Goal: Task Accomplishment & Management: Complete application form

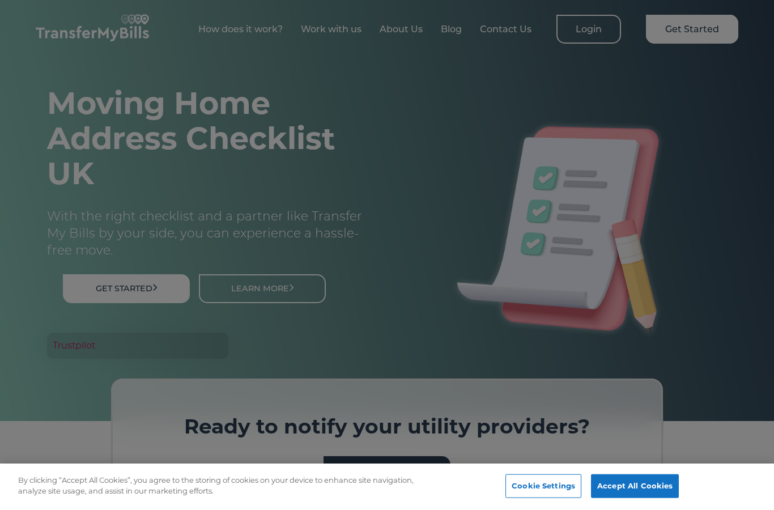
click at [631, 492] on button "Accept All Cookies" at bounding box center [635, 486] width 88 height 24
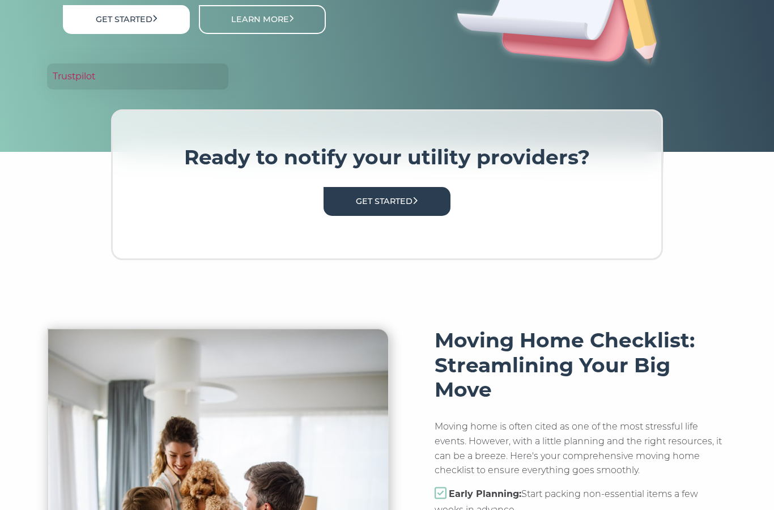
scroll to position [269, 0]
click at [433, 206] on link "Get Started" at bounding box center [386, 201] width 127 height 29
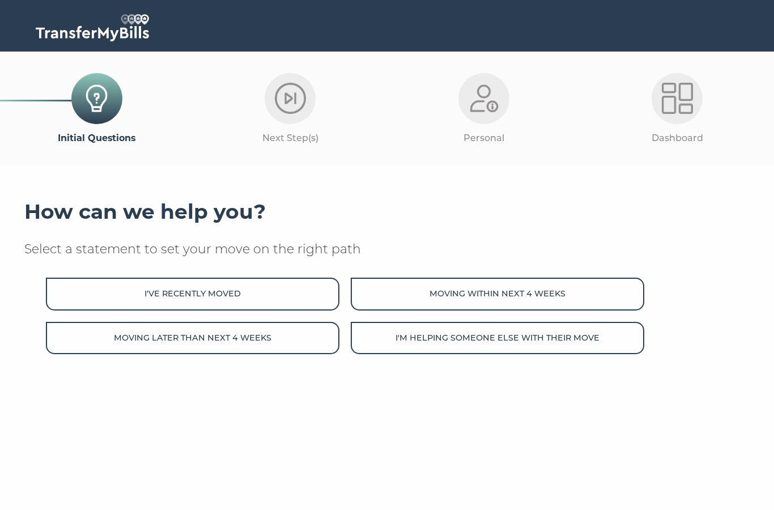
click at [386, 303] on button "Moving within next 4 weeks" at bounding box center [497, 294] width 293 height 32
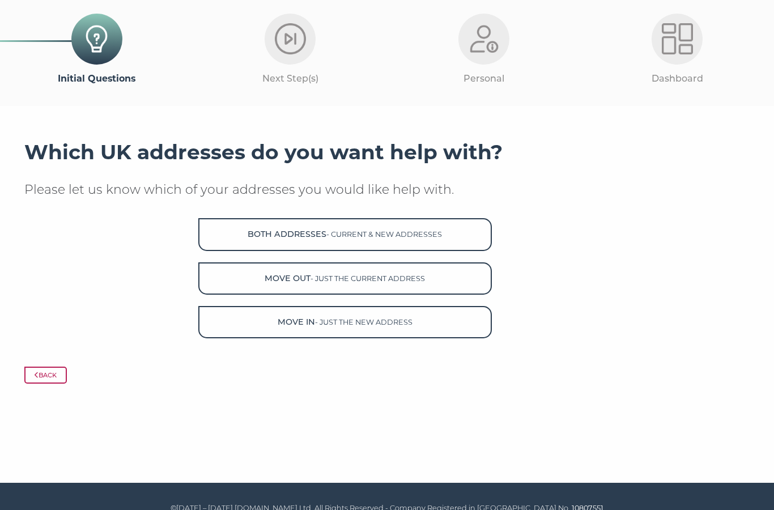
scroll to position [73, 0]
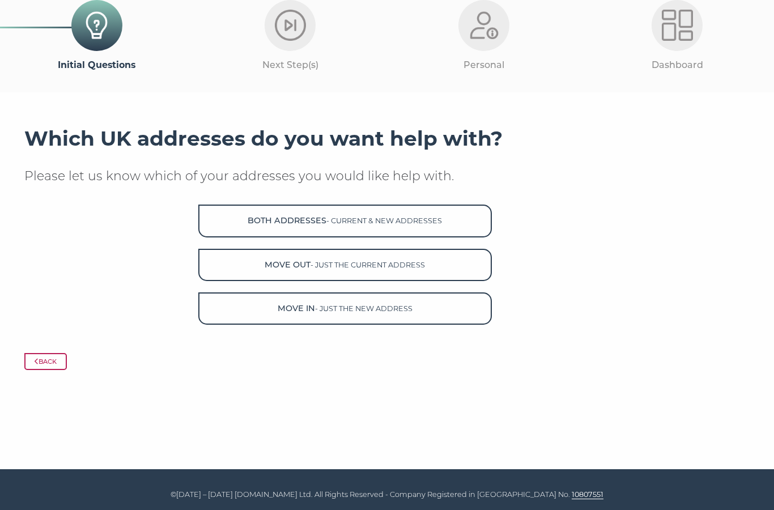
click at [220, 220] on button "Both Addresses - current & new addresses" at bounding box center [344, 220] width 293 height 32
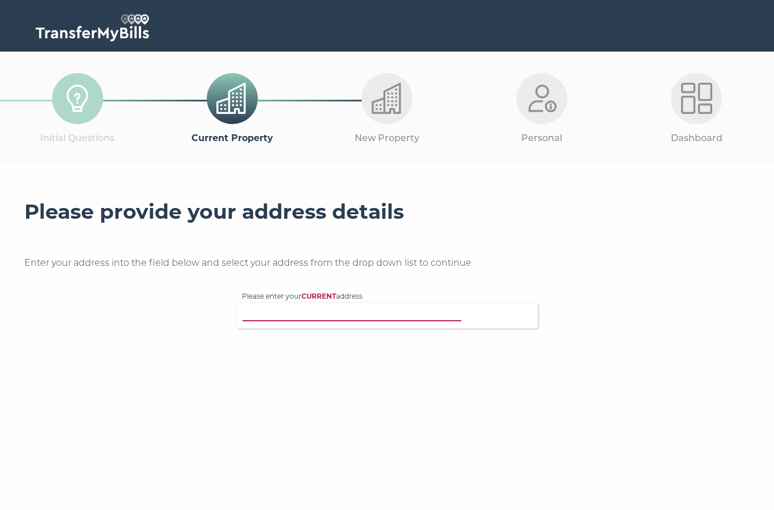
click at [258, 312] on input "Please enter your CURRENT address" at bounding box center [364, 313] width 244 height 11
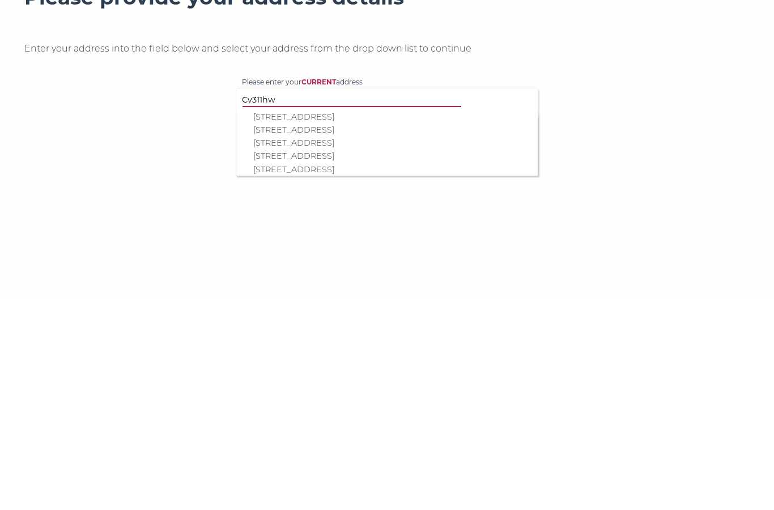
scroll to position [436, 0]
type input "Cv311hw"
click at [405, 356] on p "108 Plymouth Place, Leamington Spa, CV31 1HW" at bounding box center [392, 362] width 279 height 13
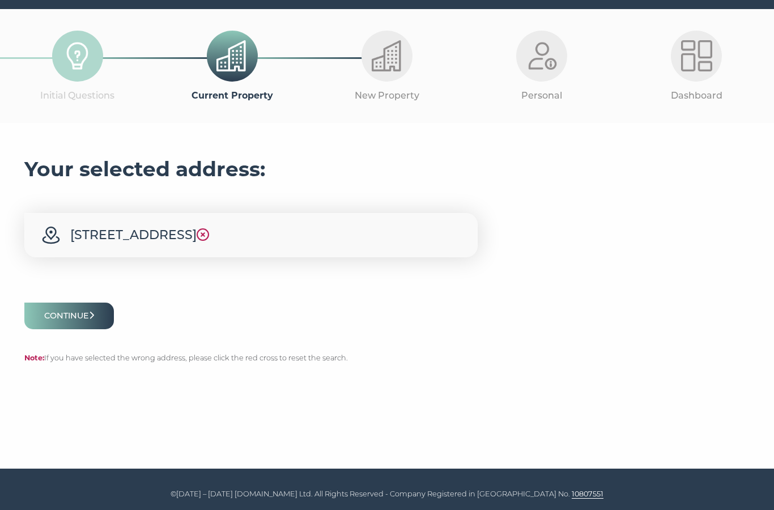
click at [47, 319] on button "Continue" at bounding box center [68, 315] width 89 height 27
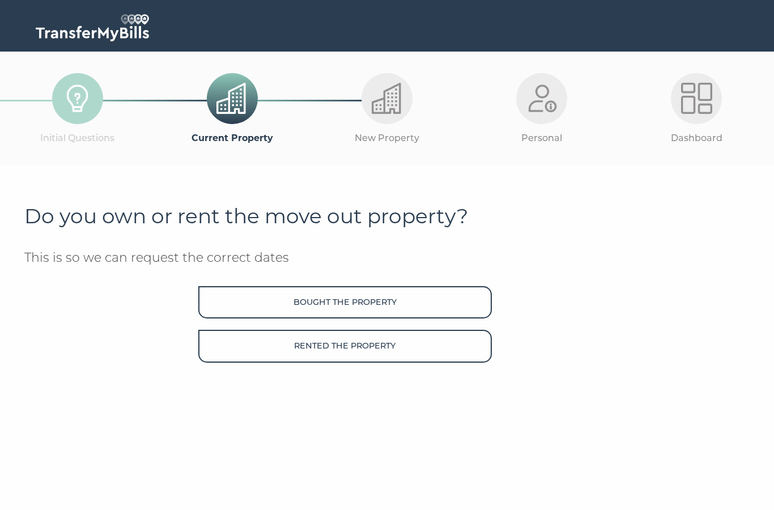
click at [449, 304] on button "Bought the property" at bounding box center [344, 302] width 293 height 32
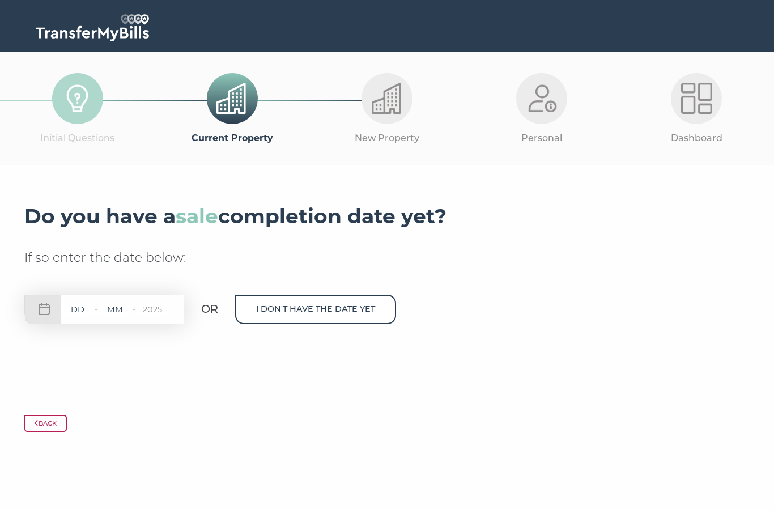
click at [67, 313] on input "text" at bounding box center [78, 309] width 34 height 14
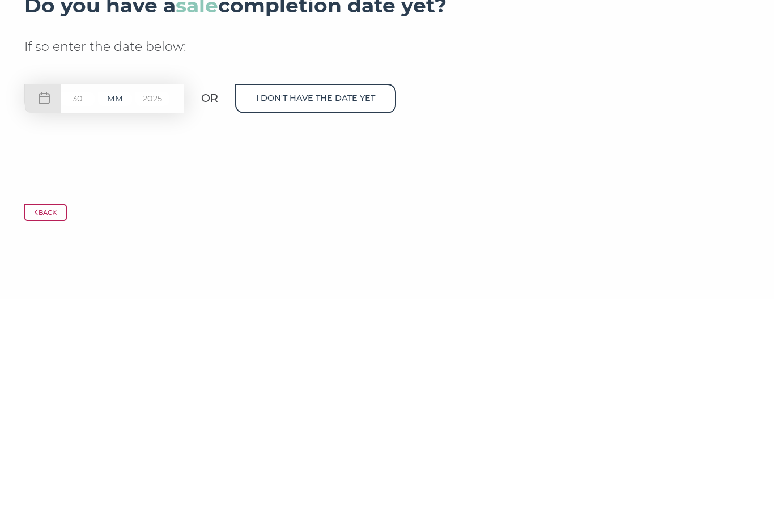
type input "30"
click at [110, 302] on input "text" at bounding box center [115, 309] width 34 height 14
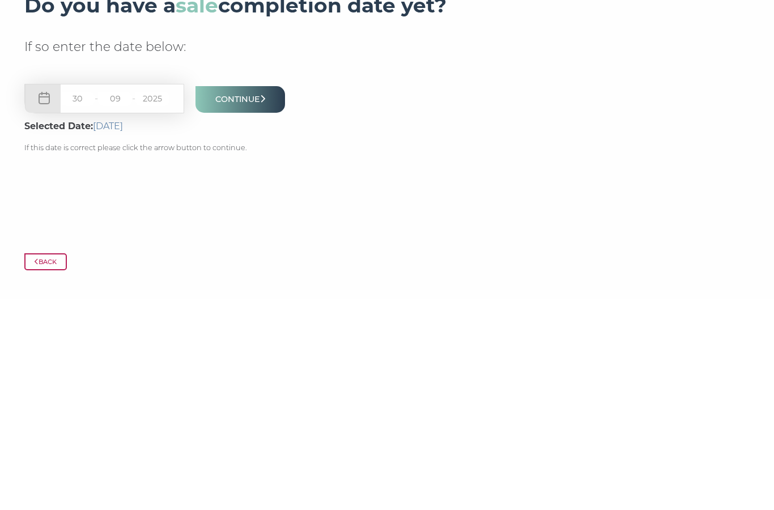
type input "09"
click at [234, 297] on button "Continue" at bounding box center [239, 310] width 89 height 27
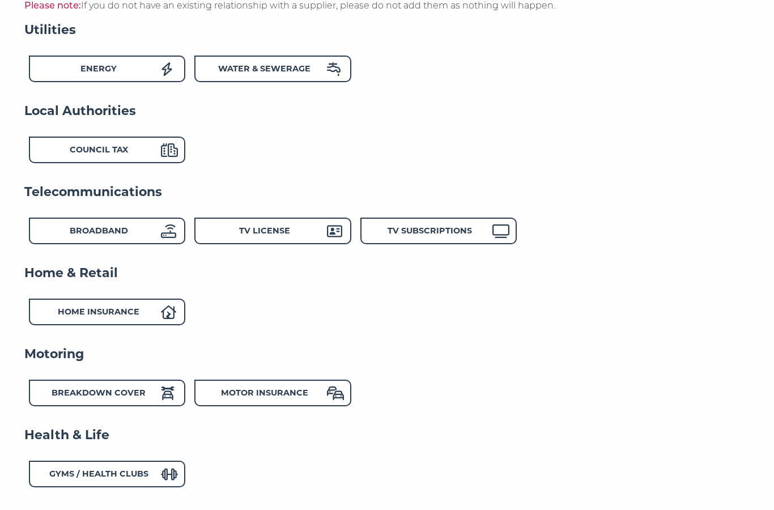
scroll to position [242, 0]
click at [245, 220] on div "TV License" at bounding box center [272, 230] width 156 height 27
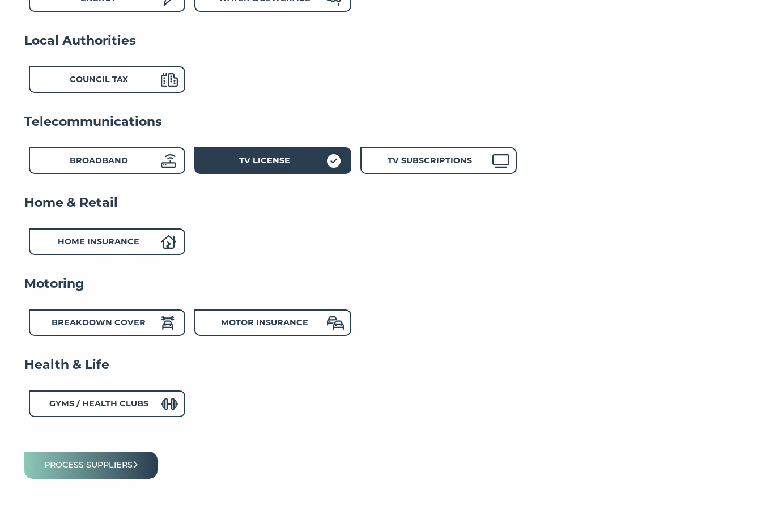
scroll to position [313, 0]
click at [405, 153] on div "TV Subscriptions" at bounding box center [430, 161] width 125 height 16
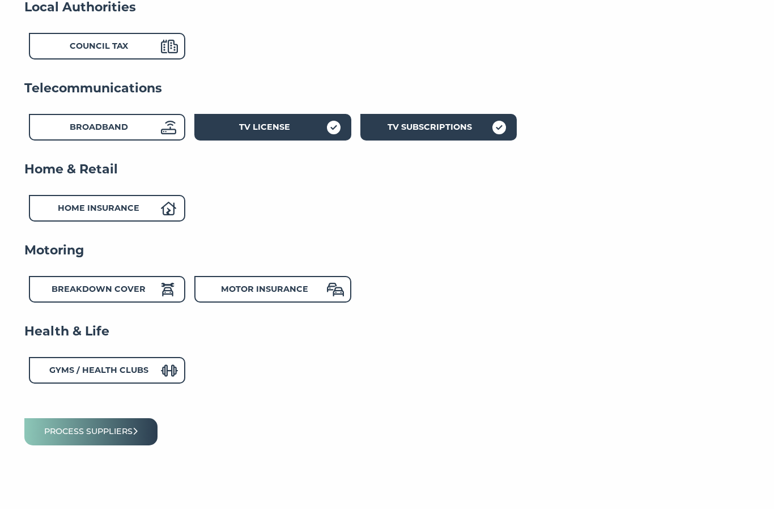
scroll to position [344, 0]
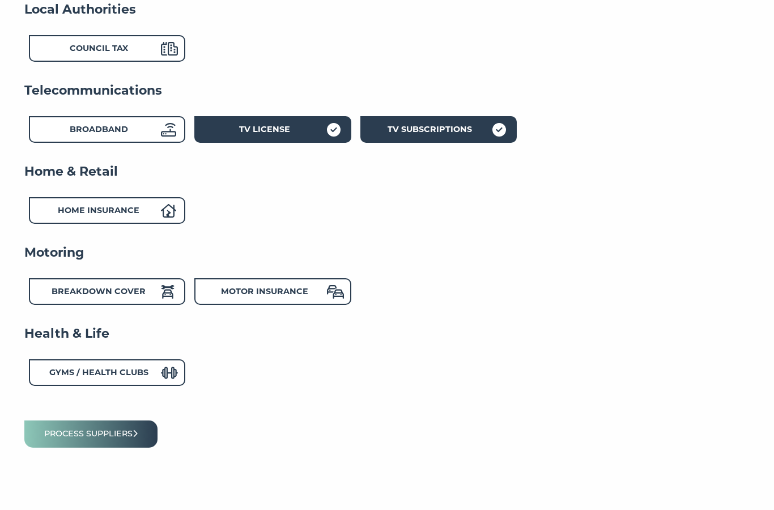
click at [240, 288] on strong "Motor Insurance" at bounding box center [264, 291] width 87 height 10
click at [43, 429] on button "Process suppliers" at bounding box center [90, 433] width 133 height 27
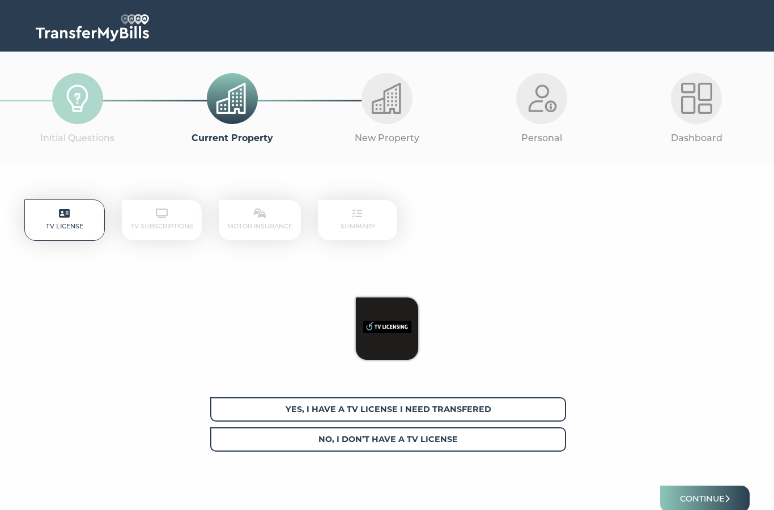
click at [225, 412] on span "Yes, I have a tv license I need transfered" at bounding box center [388, 409] width 356 height 24
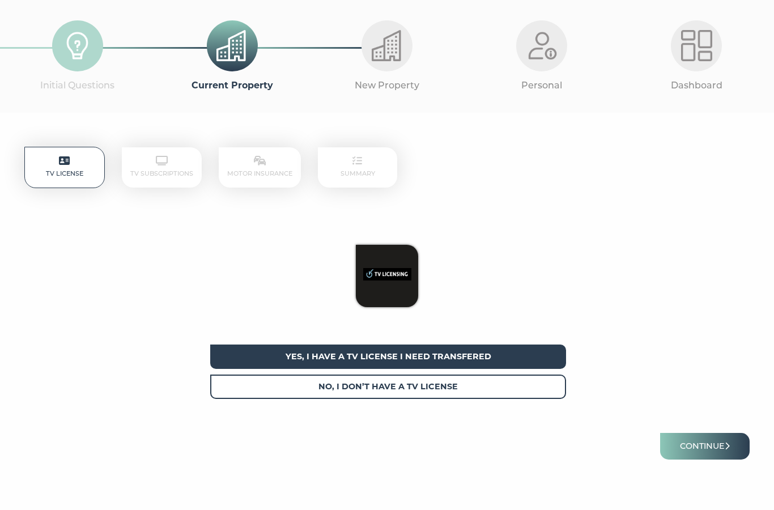
scroll to position [57, 0]
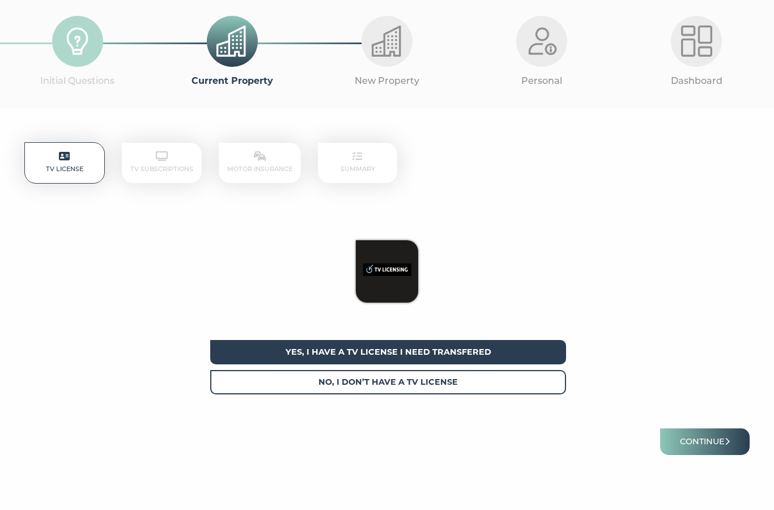
click at [697, 453] on button "Continue" at bounding box center [704, 442] width 89 height 27
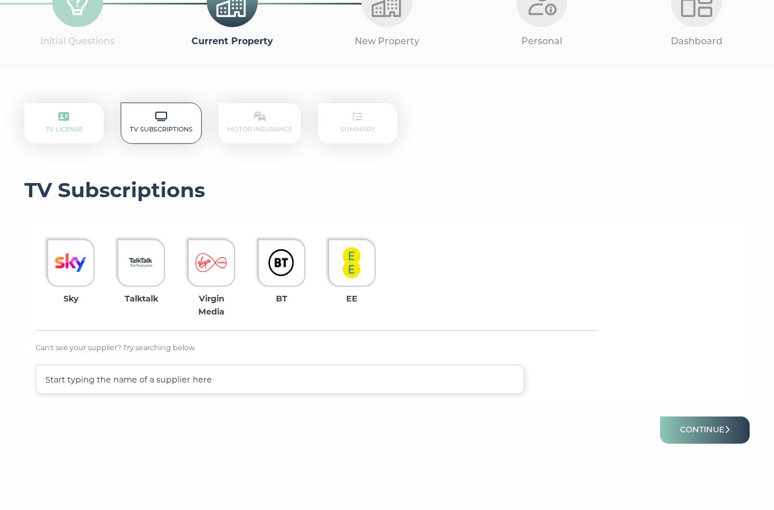
scroll to position [96, 0]
click at [718, 431] on button "Continue" at bounding box center [704, 430] width 89 height 27
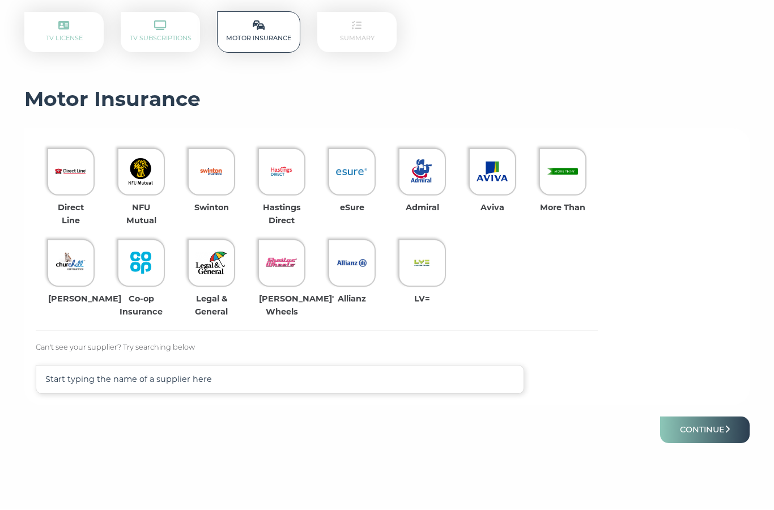
scroll to position [169, 0]
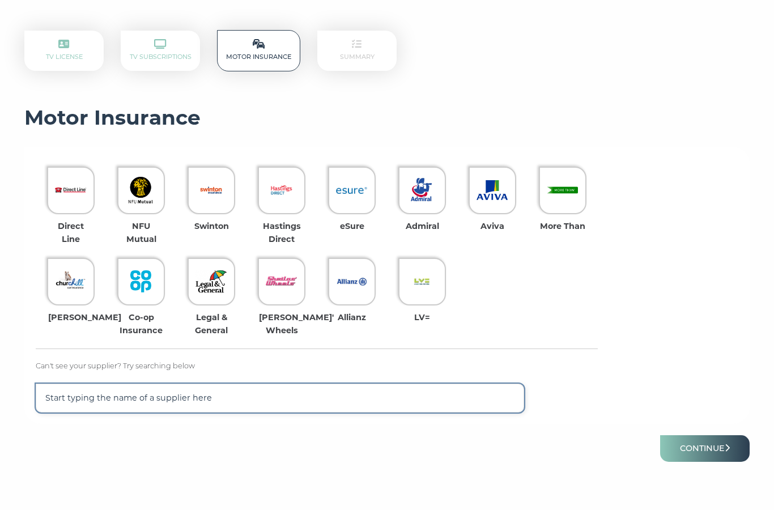
click at [146, 400] on input "text" at bounding box center [280, 397] width 488 height 29
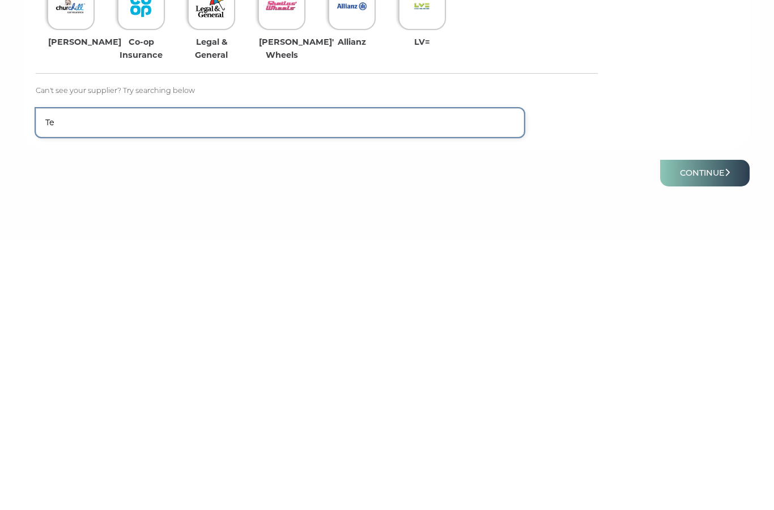
type input "Te"
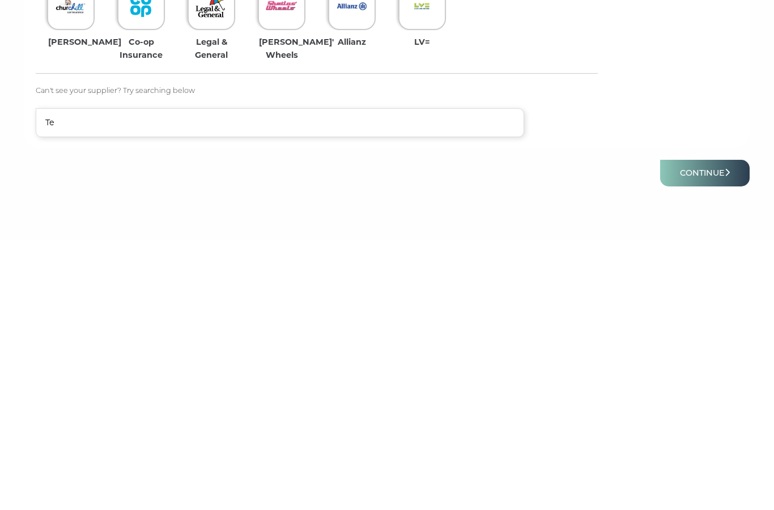
scroll to position [187, 0]
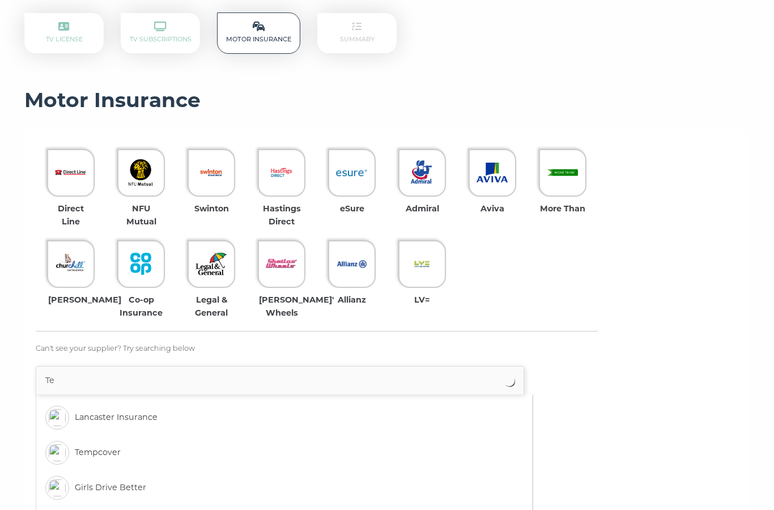
click at [168, 436] on li "Tempcover" at bounding box center [268, 452] width 457 height 35
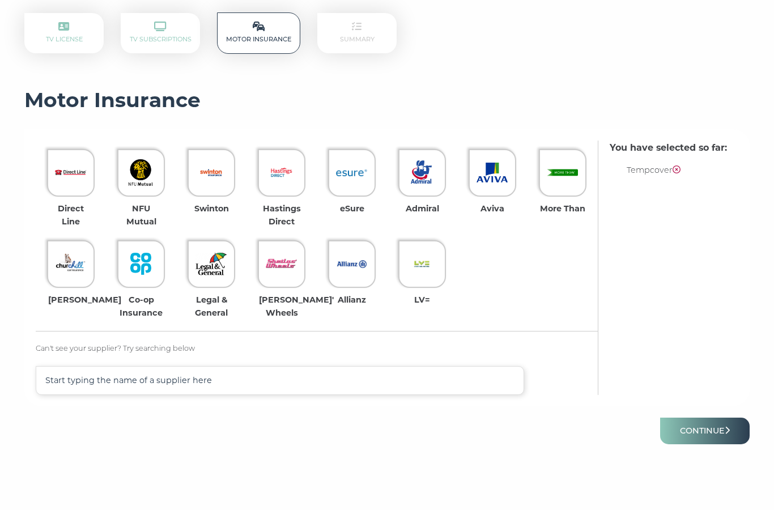
click at [453, 382] on input "text" at bounding box center [280, 380] width 488 height 29
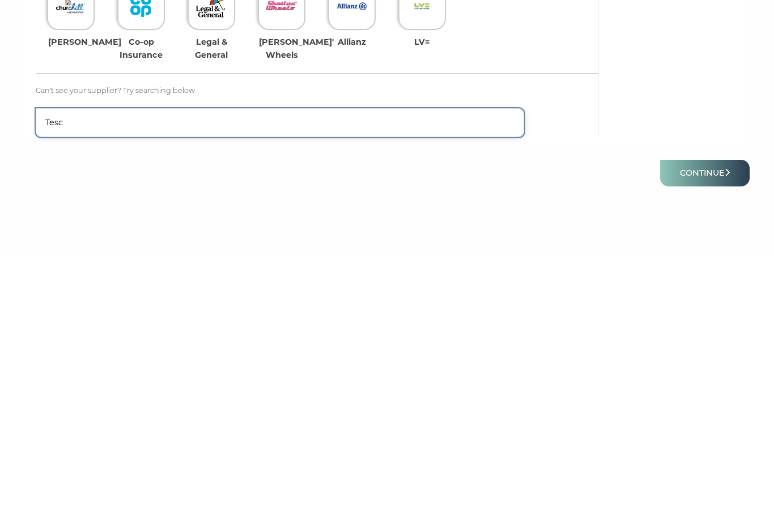
type input "Tesc"
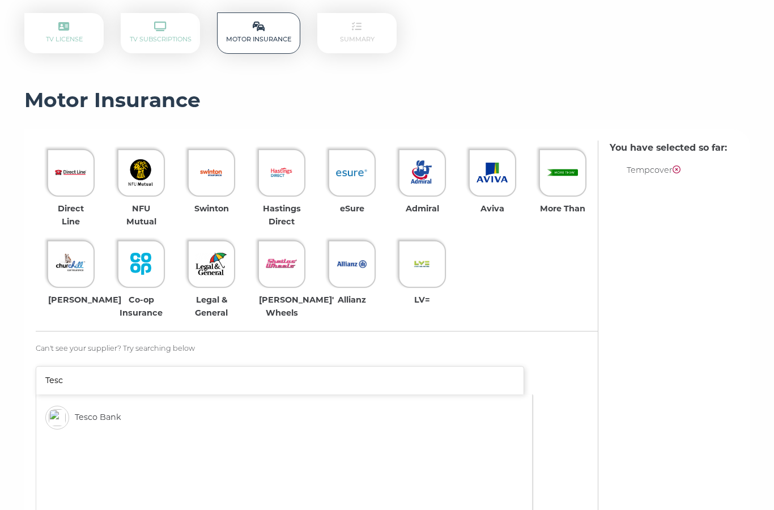
click at [65, 411] on img at bounding box center [57, 417] width 17 height 17
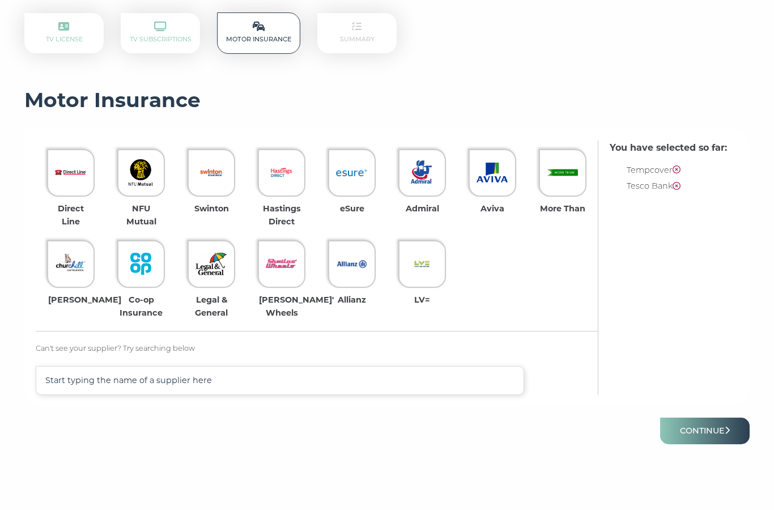
click at [678, 167] on icon at bounding box center [676, 169] width 8 height 8
click at [713, 428] on button "Continue" at bounding box center [704, 430] width 89 height 27
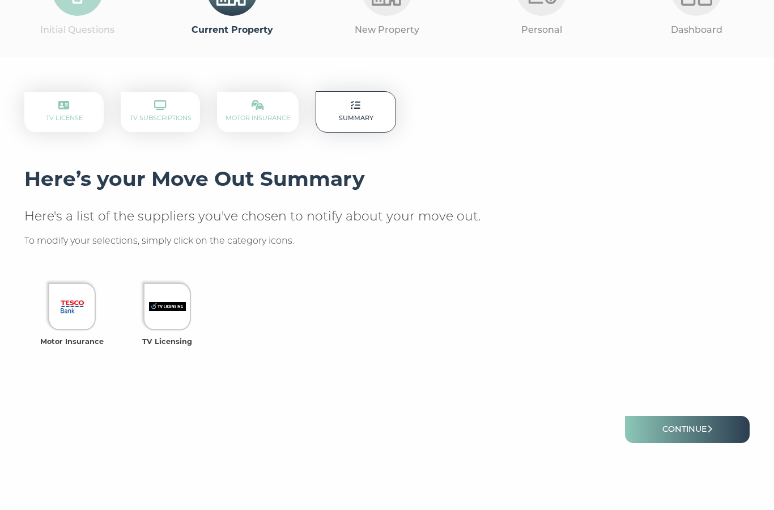
scroll to position [106, 0]
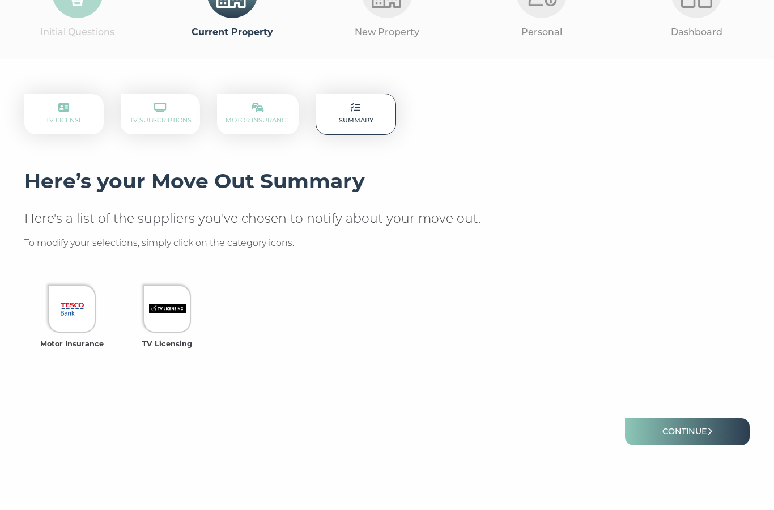
click at [689, 434] on link "Continue" at bounding box center [687, 431] width 125 height 27
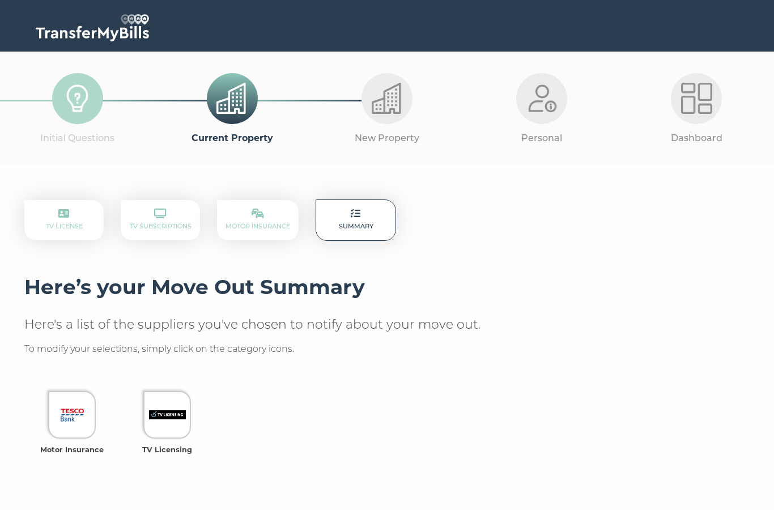
scroll to position [151, 0]
